Goal: Find specific page/section: Find specific page/section

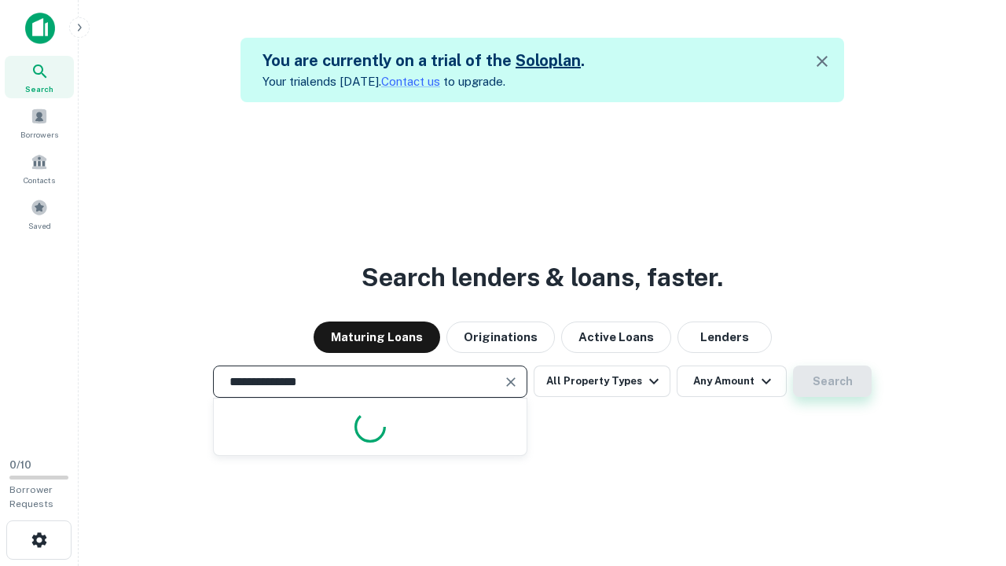
type input "**********"
click at [829, 381] on button "Search" at bounding box center [832, 380] width 79 height 31
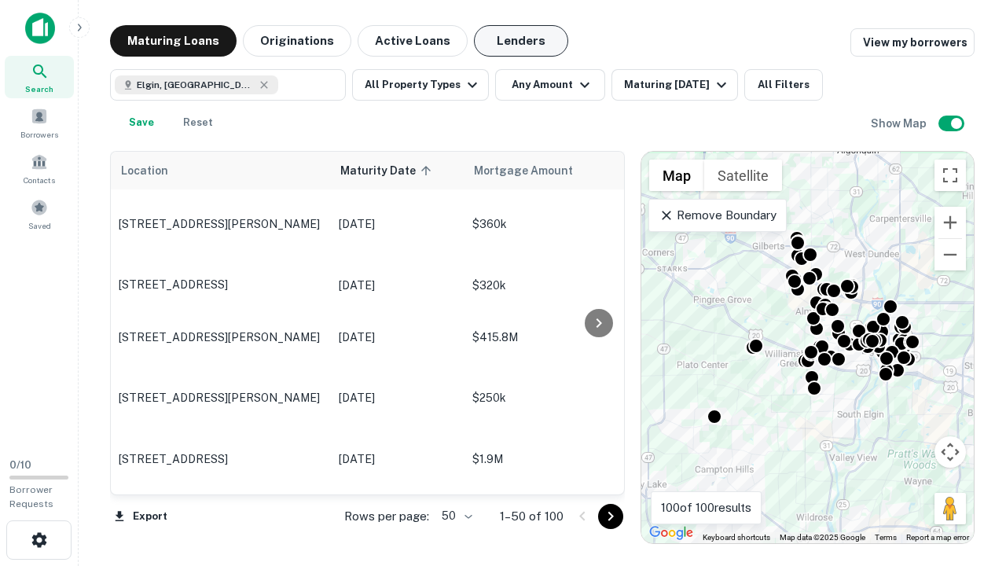
click at [507, 41] on button "Lenders" at bounding box center [521, 40] width 94 height 31
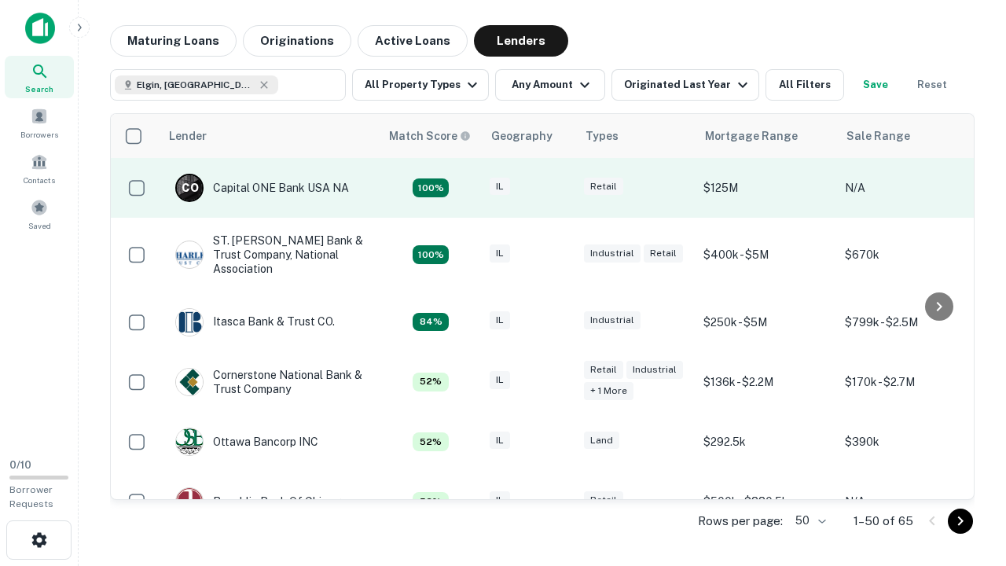
click at [558, 188] on div "IL" at bounding box center [529, 188] width 79 height 21
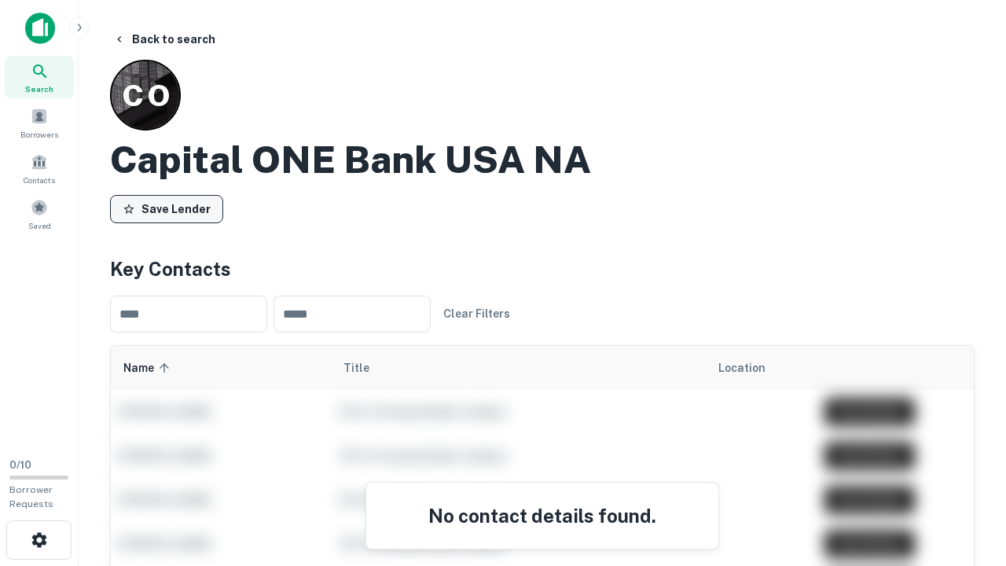
click at [164, 208] on button "Save Lender" at bounding box center [166, 209] width 113 height 28
click at [188, 207] on button "Lender Saved" at bounding box center [170, 209] width 120 height 28
click at [165, 211] on button "Save Lender" at bounding box center [166, 209] width 113 height 28
click at [196, 204] on button "Lender Saved" at bounding box center [170, 209] width 120 height 28
click at [176, 204] on button "Save Lender" at bounding box center [166, 209] width 113 height 28
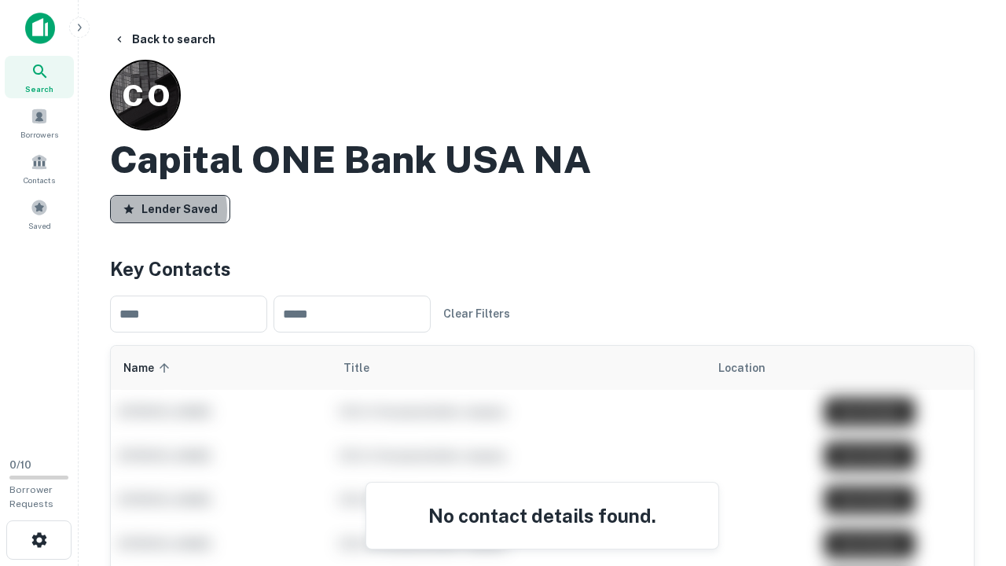
click at [160, 211] on button "Lender Saved" at bounding box center [170, 209] width 120 height 28
click at [307, 259] on h4 "Key Contacts" at bounding box center [542, 269] width 865 height 28
click at [179, 204] on button "Save Lender" at bounding box center [166, 209] width 113 height 28
click at [301, 217] on div "Save Lender" at bounding box center [542, 212] width 865 height 35
click at [175, 211] on button "Lender Saved" at bounding box center [170, 209] width 120 height 28
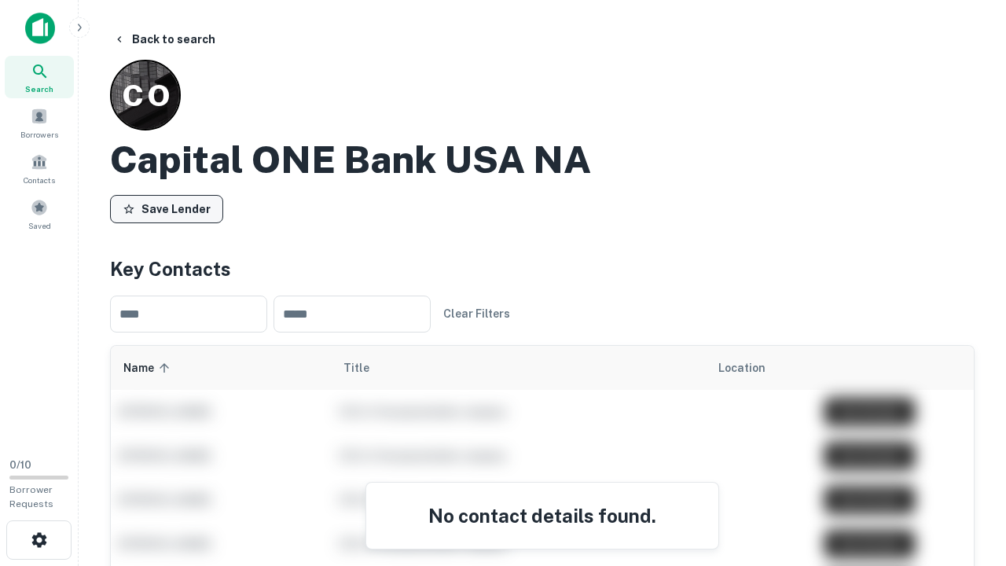
click at [204, 210] on button "Save Lender" at bounding box center [166, 209] width 113 height 28
click at [35, 216] on div "Saved" at bounding box center [39, 214] width 69 height 42
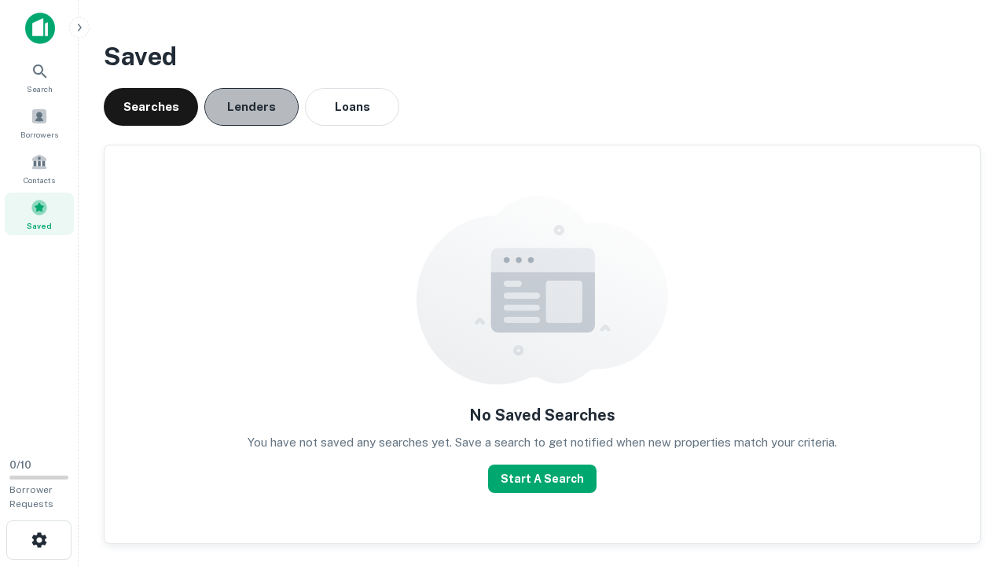
click at [252, 112] on button "Lenders" at bounding box center [251, 107] width 94 height 38
